Goal: Transaction & Acquisition: Purchase product/service

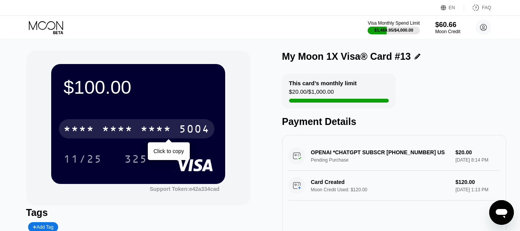
click at [137, 128] on div "* * * * * * * * * * * * 5004" at bounding box center [137, 128] width 156 height 19
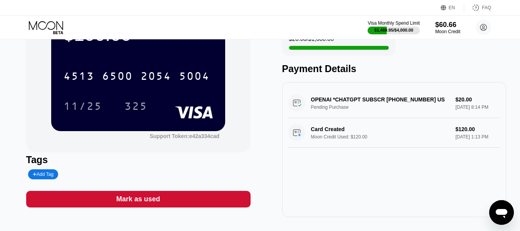
scroll to position [116, 0]
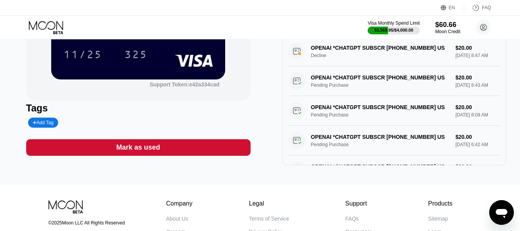
scroll to position [116, 0]
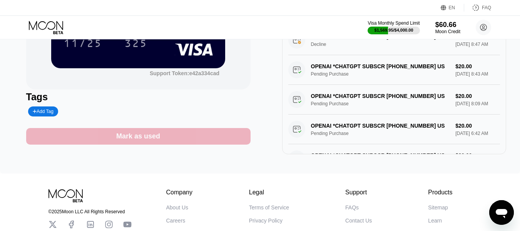
click at [146, 144] on div "Mark as used" at bounding box center [138, 136] width 224 height 17
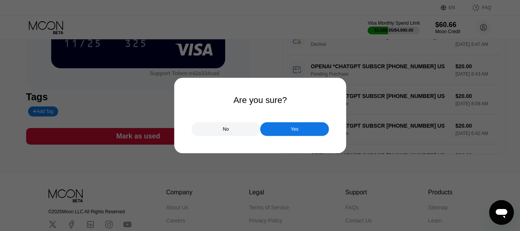
click at [149, 141] on div at bounding box center [263, 115] width 526 height 231
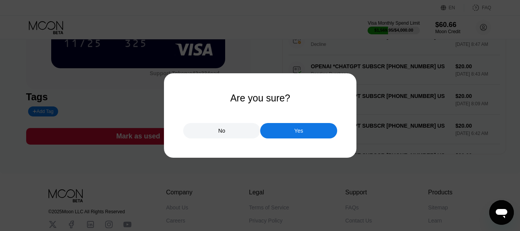
click at [297, 134] on div "Yes" at bounding box center [298, 130] width 9 height 7
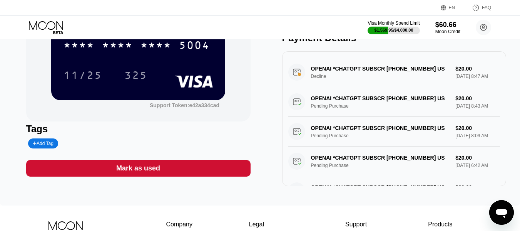
scroll to position [0, 0]
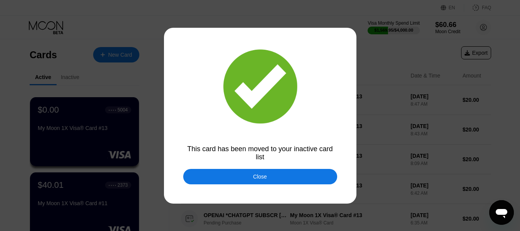
click at [223, 184] on div "Close" at bounding box center [260, 176] width 154 height 15
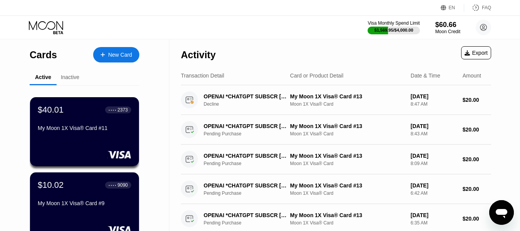
scroll to position [77, 0]
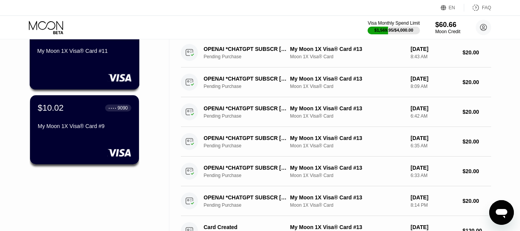
click at [77, 70] on div "$40.01 ● ● ● ● 2373 My Moon 1X Visa® Card #11" at bounding box center [85, 55] width 110 height 70
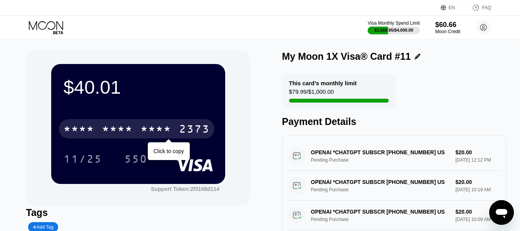
click at [157, 131] on div "* * * *" at bounding box center [156, 130] width 31 height 12
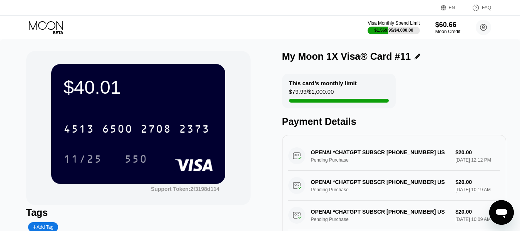
click at [457, 92] on div "This card’s monthly limit $79.99 / $1,000.00 Payment Details" at bounding box center [394, 101] width 224 height 54
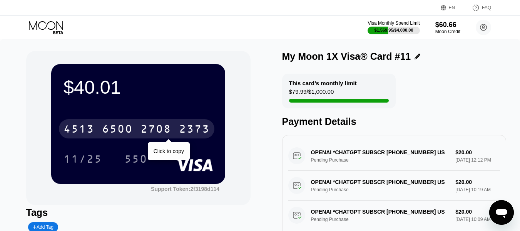
click at [147, 135] on div "2708" at bounding box center [156, 130] width 31 height 12
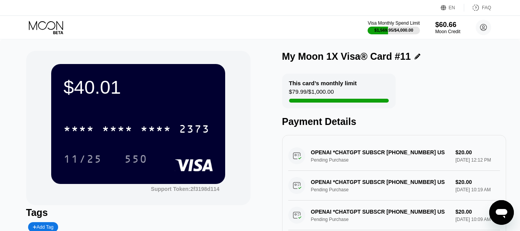
click at [34, 27] on icon at bounding box center [47, 27] width 36 height 13
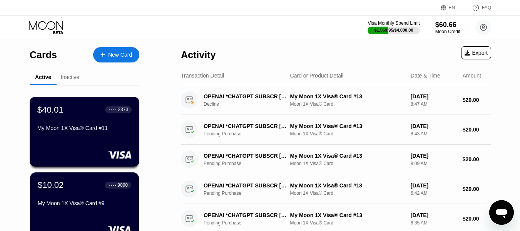
click at [77, 131] on div "My Moon 1X Visa® Card #11" at bounding box center [84, 128] width 94 height 6
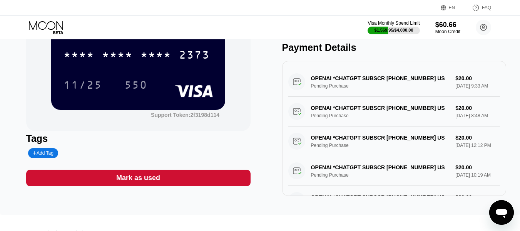
scroll to position [77, 0]
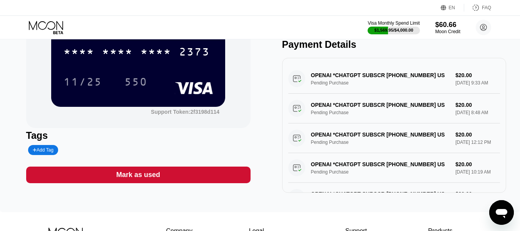
click at [132, 178] on div "Mark as used" at bounding box center [138, 174] width 44 height 9
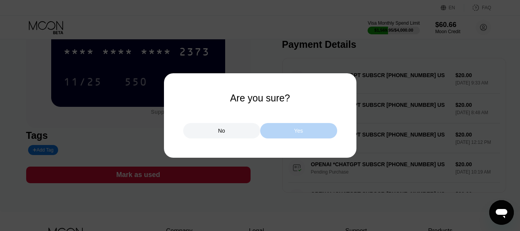
click at [288, 135] on div "Yes" at bounding box center [298, 130] width 77 height 15
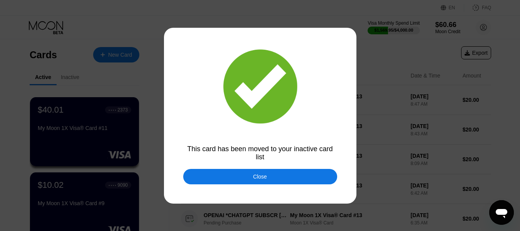
click at [204, 171] on div "Close" at bounding box center [260, 176] width 154 height 15
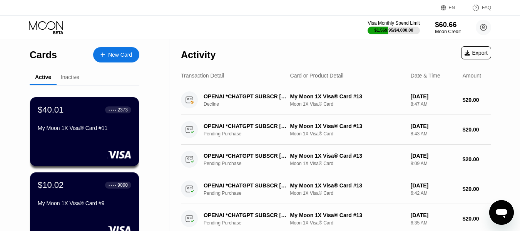
click at [443, 30] on div "Moon Credit" at bounding box center [448, 31] width 26 height 5
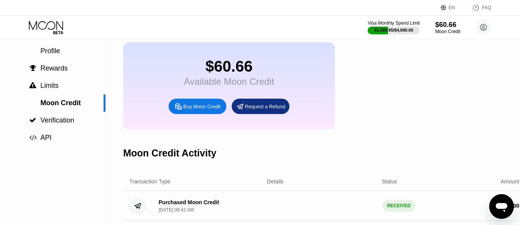
scroll to position [39, 0]
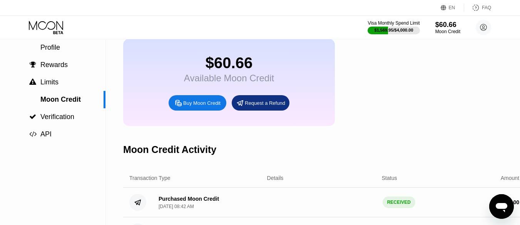
drag, startPoint x: 205, startPoint y: 120, endPoint x: 205, endPoint y: 111, distance: 8.9
click at [205, 117] on div "$60.66 Available Moon Credit Buy Moon Credit Request a Refund" at bounding box center [229, 82] width 212 height 87
click at [206, 106] on div "Buy Moon Credit" at bounding box center [201, 103] width 37 height 7
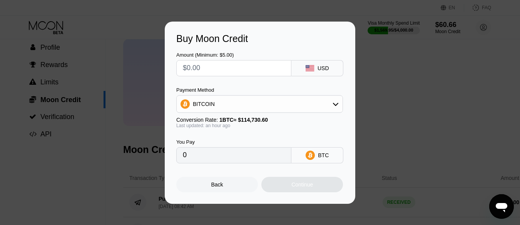
click at [241, 71] on input "text" at bounding box center [234, 67] width 102 height 15
type input "$5"
type input "0.00004361"
type input "$50"
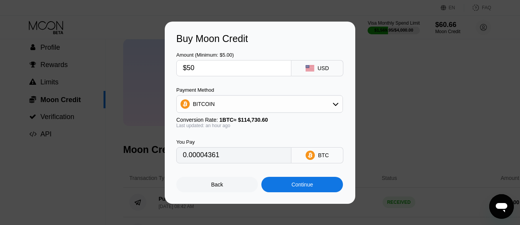
type input "0.00043605"
type input "$500"
type input "0.00436047"
type input "$500"
drag, startPoint x: 230, startPoint y: 122, endPoint x: 232, endPoint y: 112, distance: 10.1
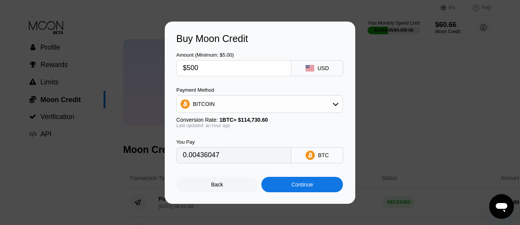
click at [230, 121] on span "1 BTC ≈ $114,730.60" at bounding box center [243, 120] width 49 height 6
click at [232, 112] on div "BITCOIN" at bounding box center [259, 104] width 167 height 18
click at [233, 107] on div "BITCOIN" at bounding box center [260, 103] width 166 height 15
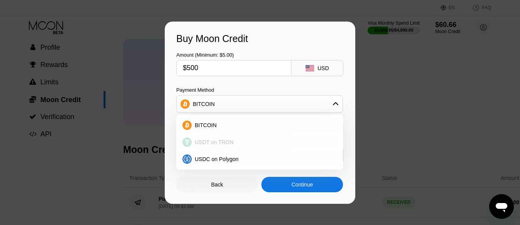
click at [243, 145] on div "USDT on TRON" at bounding box center [264, 142] width 145 height 6
type input "505.05"
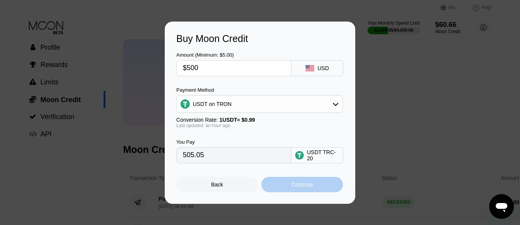
click at [294, 191] on div "Continue" at bounding box center [302, 184] width 82 height 15
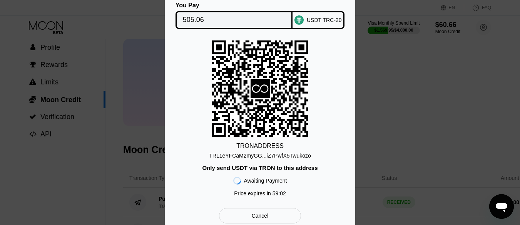
click at [216, 18] on input "505.06" at bounding box center [234, 19] width 103 height 15
click at [244, 159] on div "TRL1eYFCaM2myGG...iZ7PwfX5Twukozo" at bounding box center [260, 155] width 102 height 6
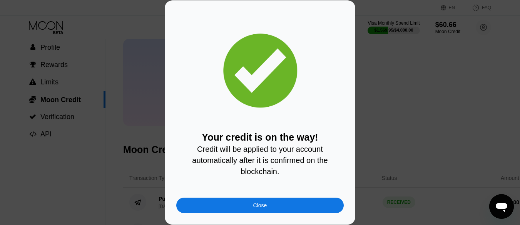
click at [302, 204] on div "Close" at bounding box center [259, 205] width 167 height 15
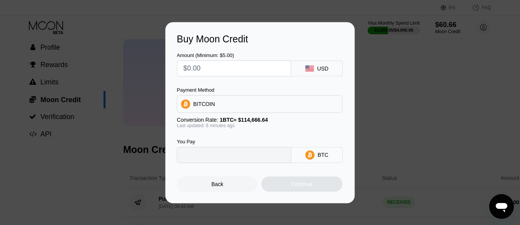
type input "0"
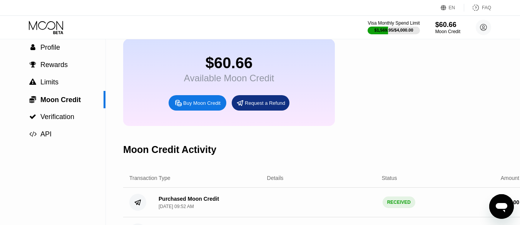
click at [40, 19] on div "Visa Monthly Spend Limit $1,569.95 / $4,000.00 $60.66 Moon Credit churchillwind…" at bounding box center [260, 27] width 520 height 23
click at [42, 21] on div "Visa Monthly Spend Limit $1,569.95 / $4,000.00 $60.66 Moon Credit churchillwind…" at bounding box center [260, 27] width 520 height 23
click at [42, 21] on icon at bounding box center [46, 25] width 34 height 9
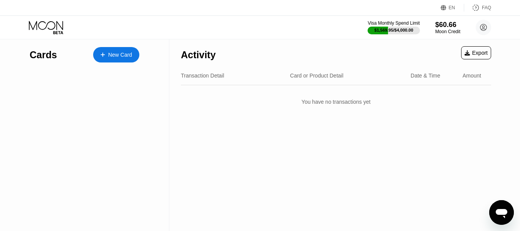
click at [42, 21] on icon at bounding box center [46, 25] width 34 height 9
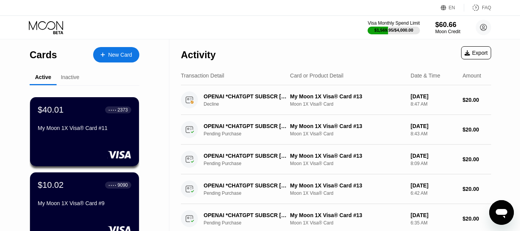
drag, startPoint x: 42, startPoint y: 21, endPoint x: 79, endPoint y: 45, distance: 43.4
click at [74, 44] on div "EN Language Select an item Save FAQ Visa Monthly Spend Limit $1,569.95 / $4,000…" at bounding box center [260, 115] width 520 height 231
